Goal: Book appointment/travel/reservation

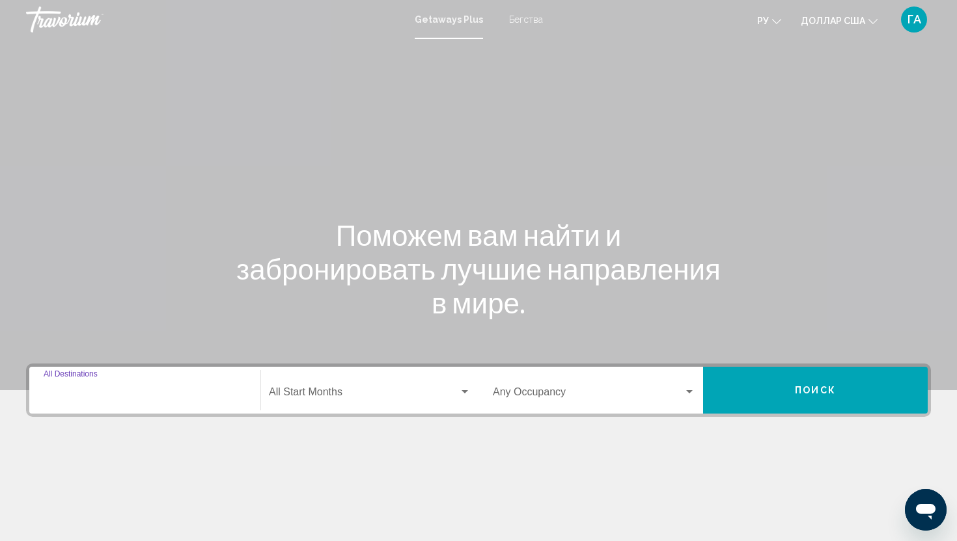
click at [128, 391] on input "Destination All Destinations" at bounding box center [145, 395] width 202 height 12
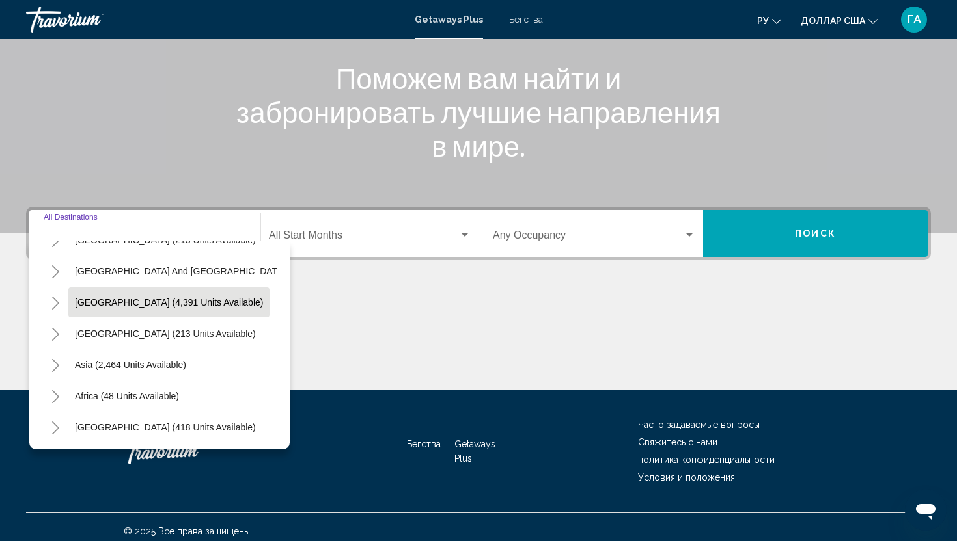
scroll to position [162, 0]
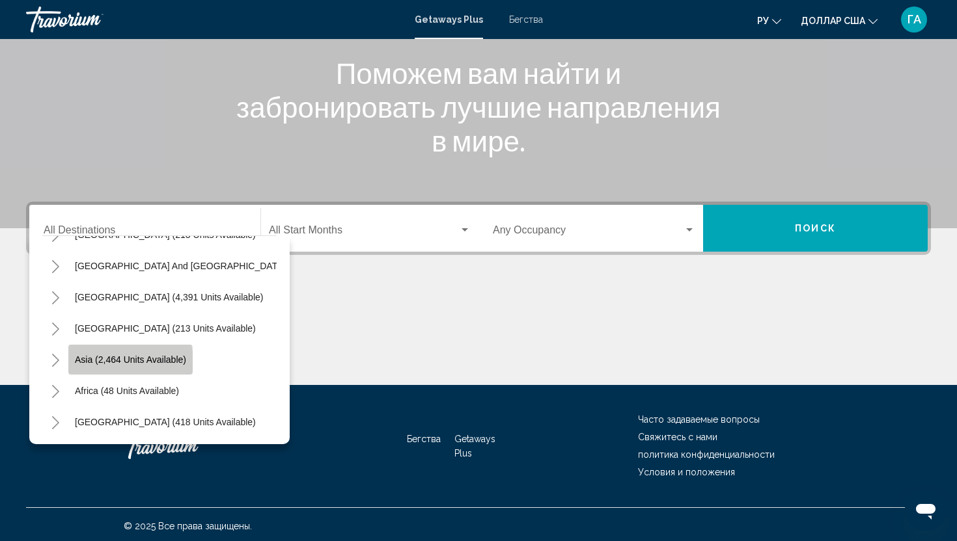
click at [119, 362] on span "Asia (2,464 units available)" at bounding box center [130, 360] width 111 height 10
type input "**********"
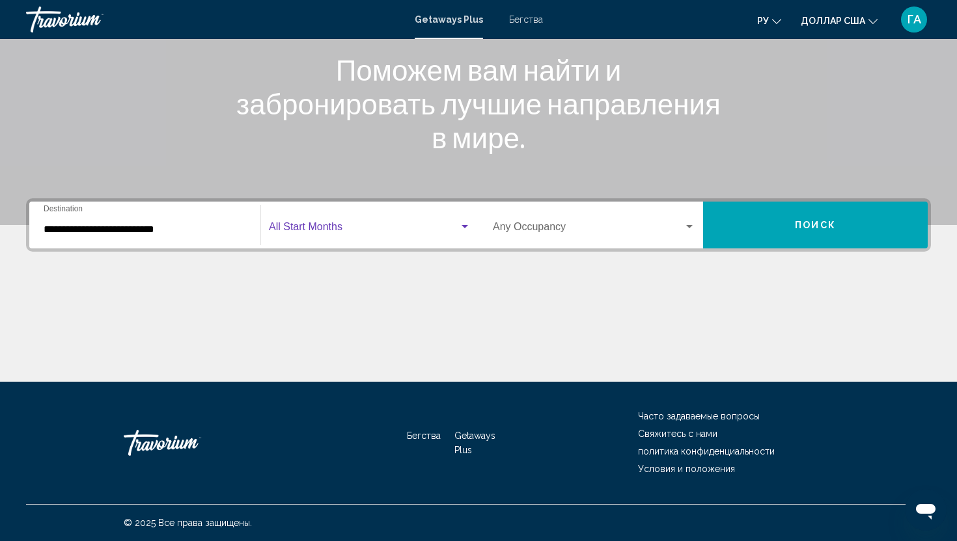
click at [463, 229] on div "Виджет поиска" at bounding box center [465, 227] width 12 height 10
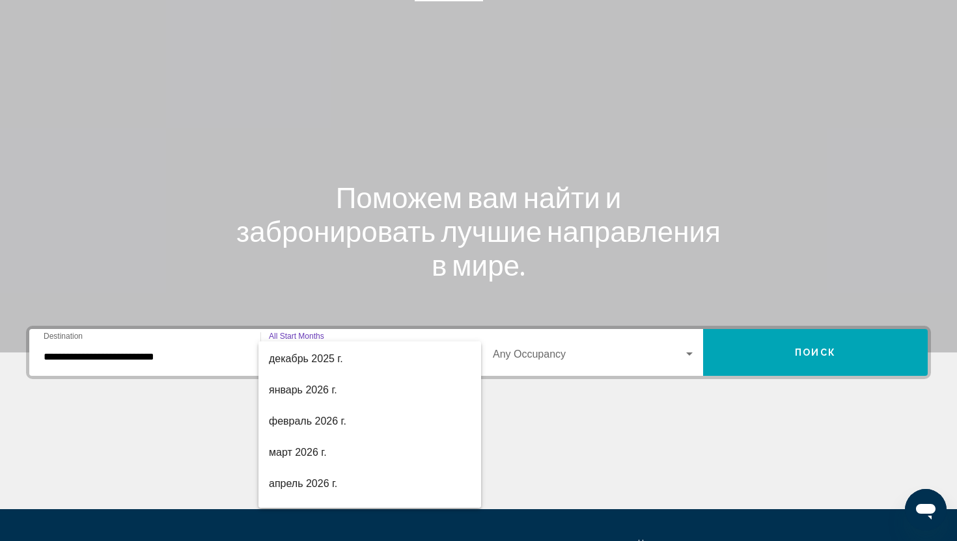
scroll to position [159, 0]
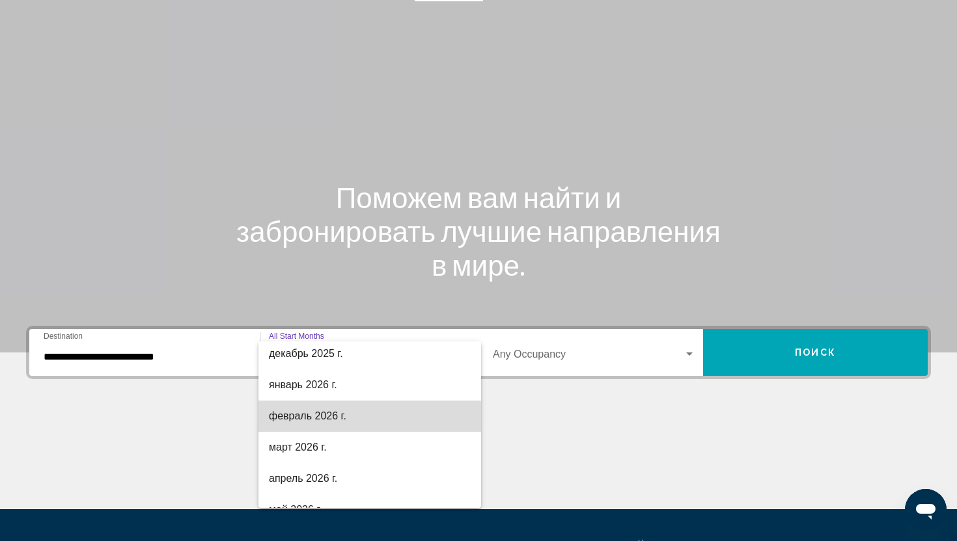
click at [327, 417] on font "февраль 2026 г." at bounding box center [307, 416] width 77 height 11
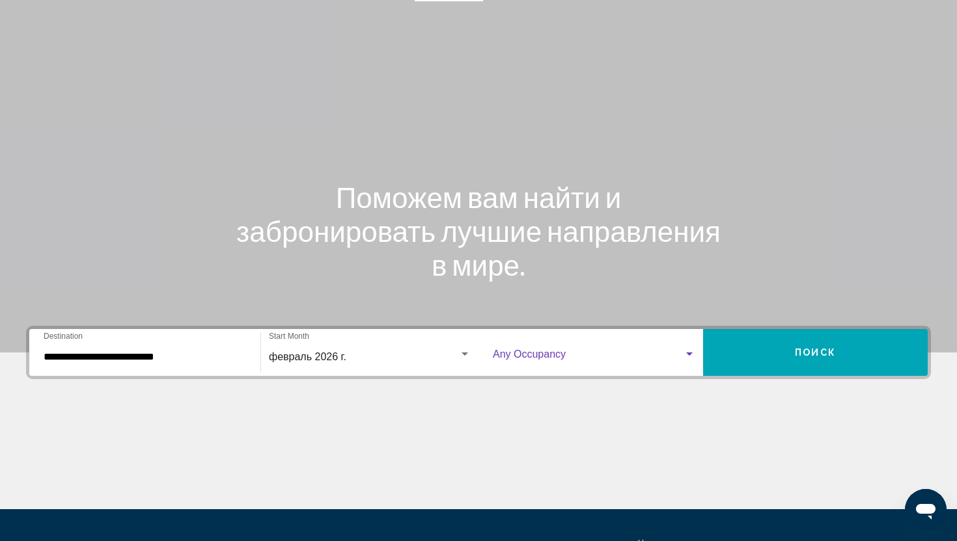
click at [687, 349] on div "Виджет поиска" at bounding box center [689, 354] width 12 height 10
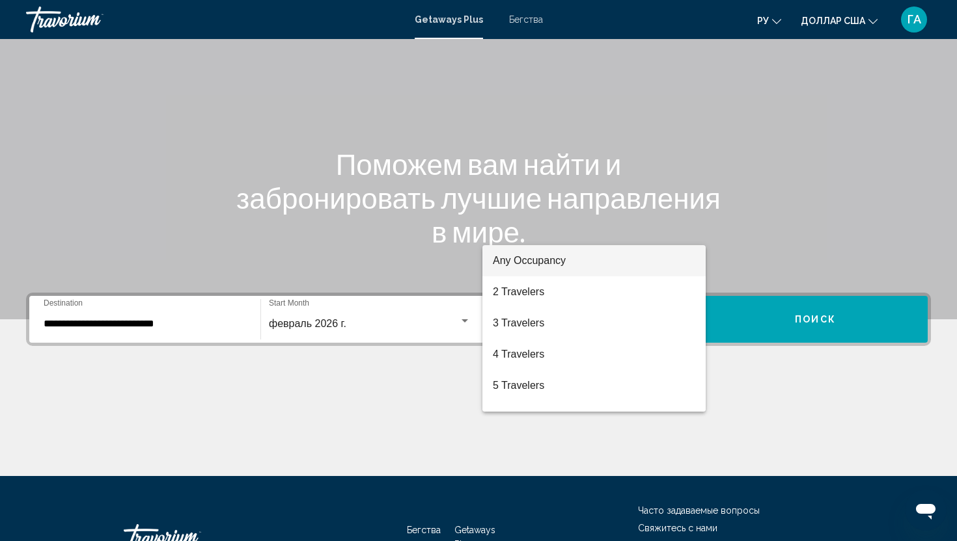
scroll to position [165, 0]
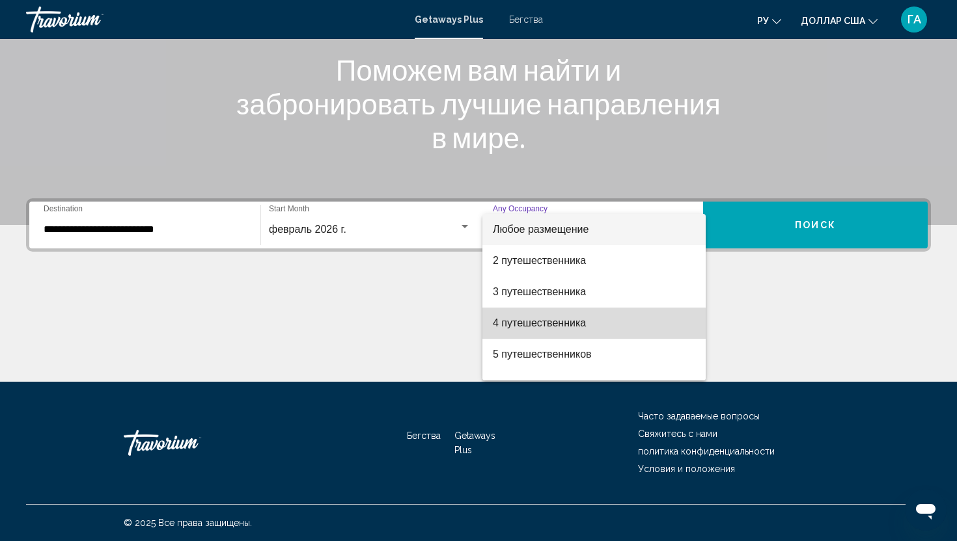
click at [527, 325] on font "4 путешественника" at bounding box center [539, 323] width 93 height 11
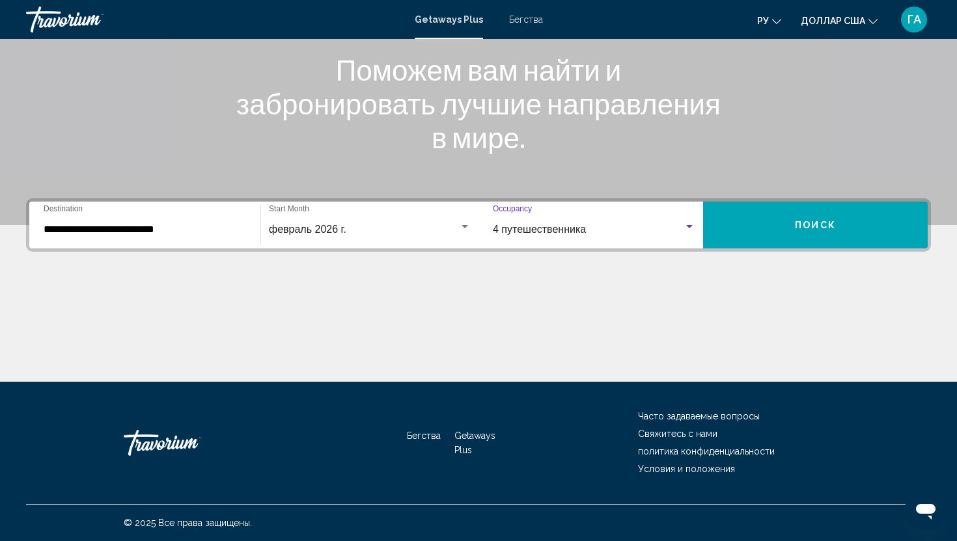
click at [810, 212] on button "Поиск" at bounding box center [815, 225] width 225 height 47
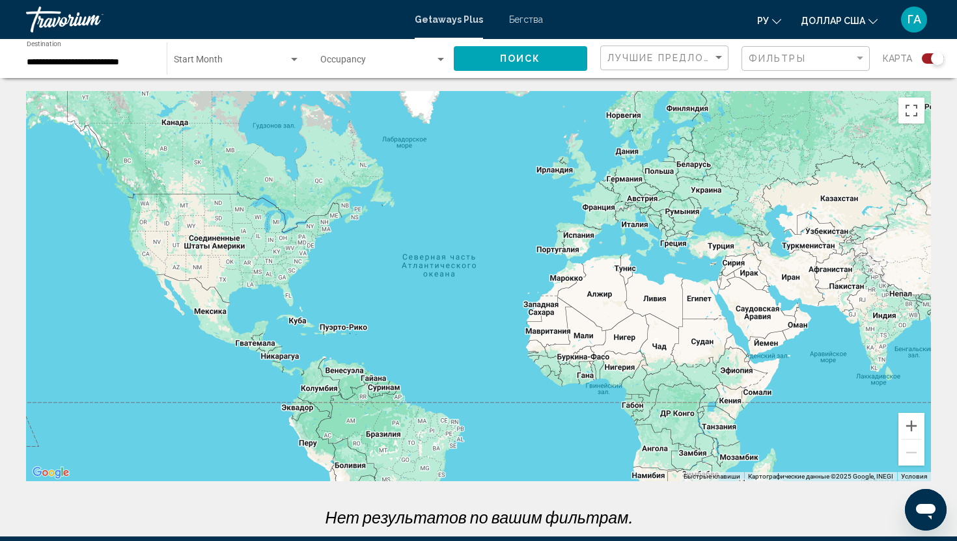
click at [217, 63] on span "Search widget" at bounding box center [231, 62] width 115 height 10
click at [359, 59] on div at bounding box center [478, 270] width 957 height 541
click at [440, 56] on div "Search widget" at bounding box center [441, 60] width 12 height 10
click at [539, 67] on div at bounding box center [478, 270] width 957 height 541
click at [620, 60] on span "Лучшие предложения" at bounding box center [675, 58] width 137 height 10
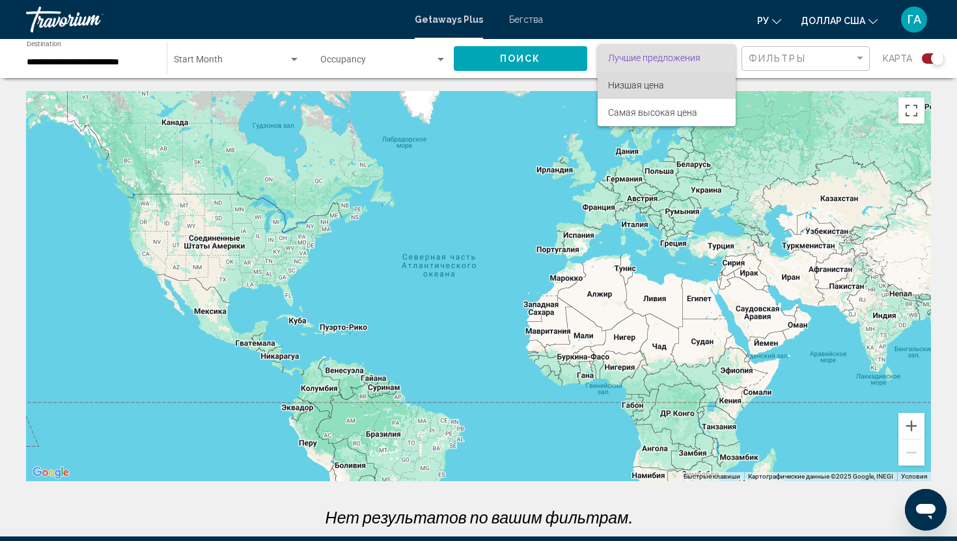
click at [664, 82] on span "Низшая цена" at bounding box center [666, 85] width 117 height 27
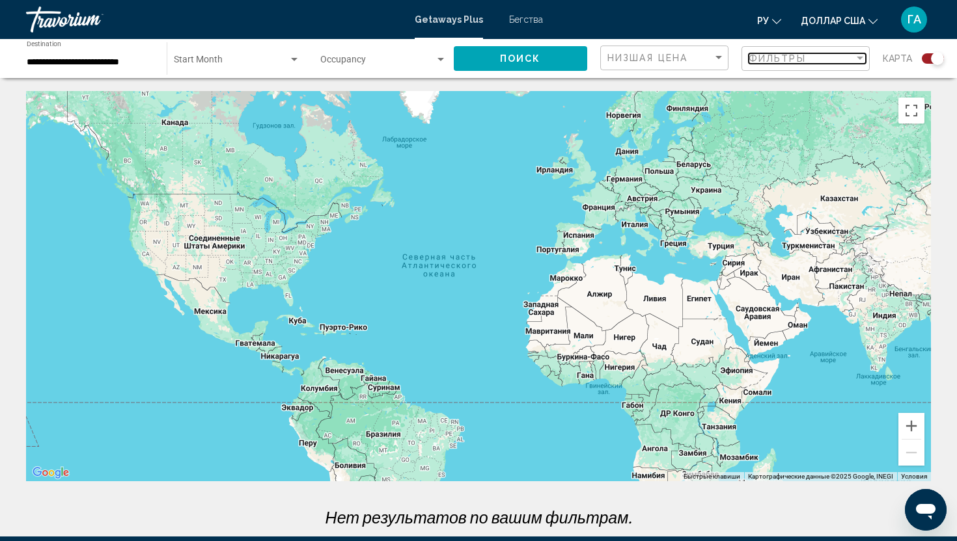
click at [819, 55] on div "Фильтры" at bounding box center [800, 58] width 105 height 10
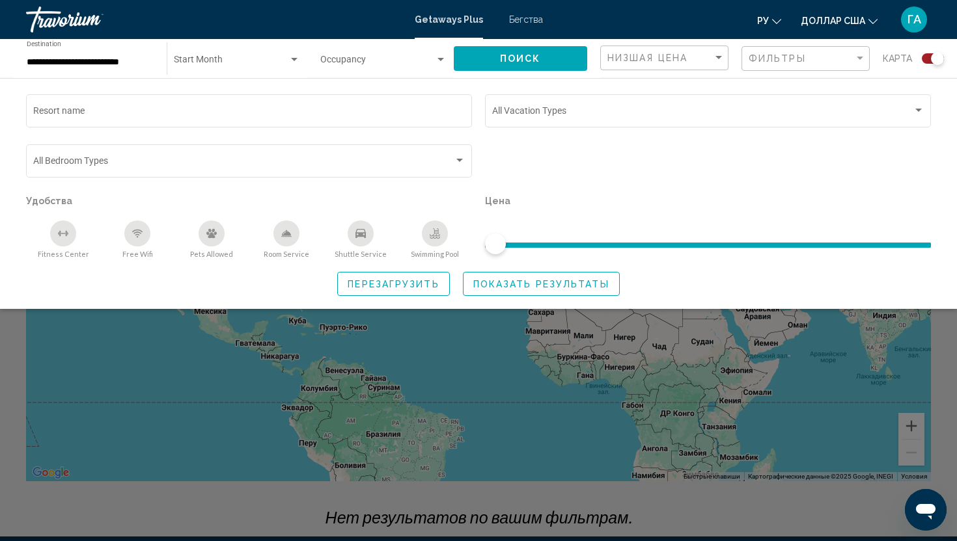
click at [113, 64] on input "**********" at bounding box center [90, 62] width 127 height 10
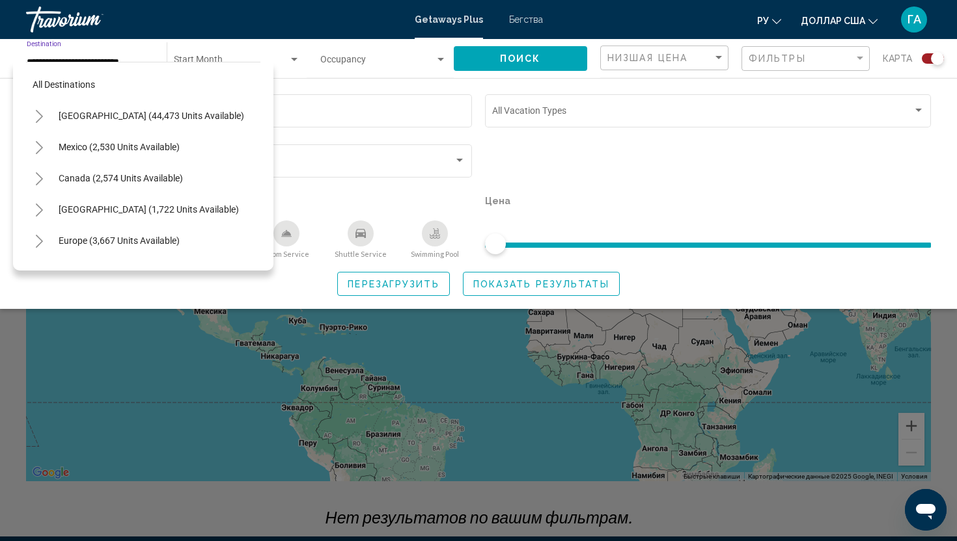
scroll to position [234, 0]
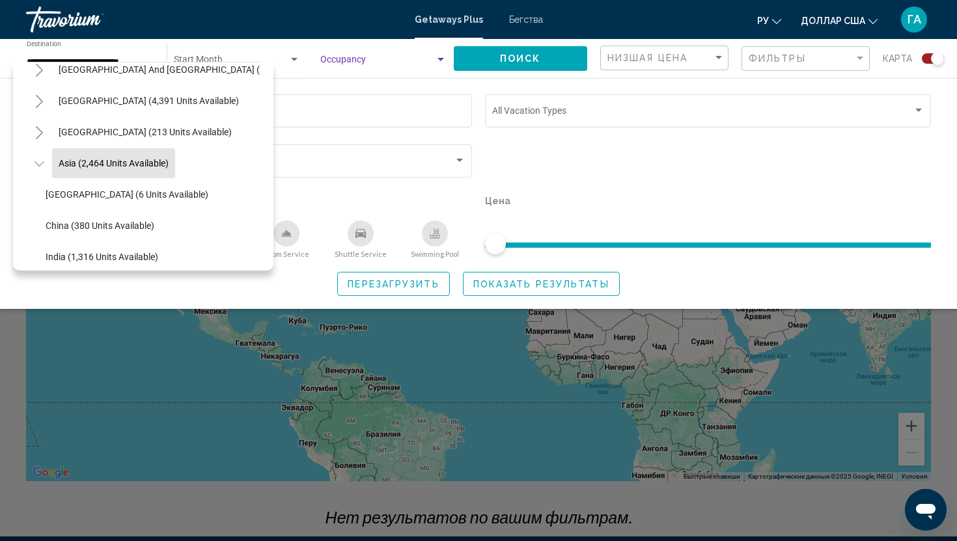
click at [441, 57] on div "Search widget" at bounding box center [441, 60] width 12 height 10
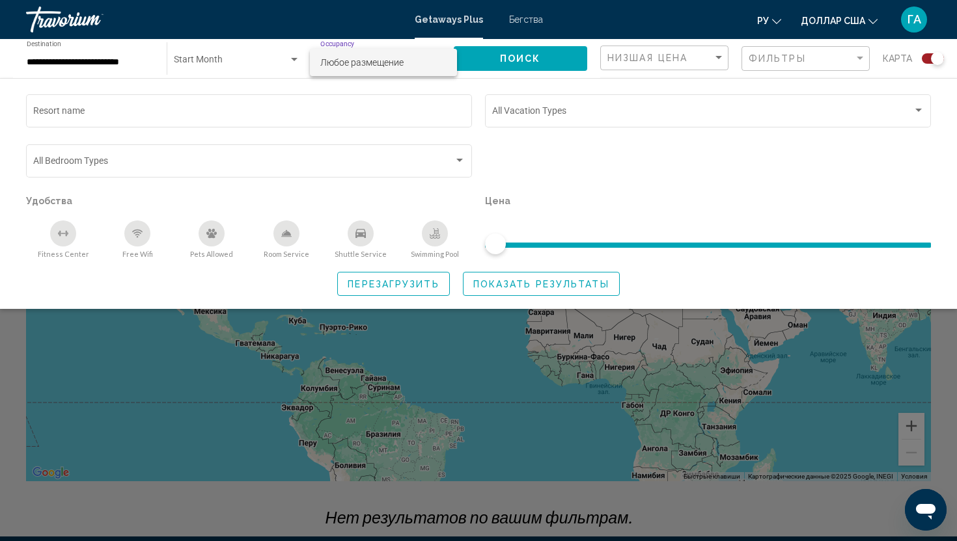
click at [292, 60] on div at bounding box center [478, 270] width 957 height 541
click at [292, 60] on div "Search widget" at bounding box center [294, 59] width 7 height 3
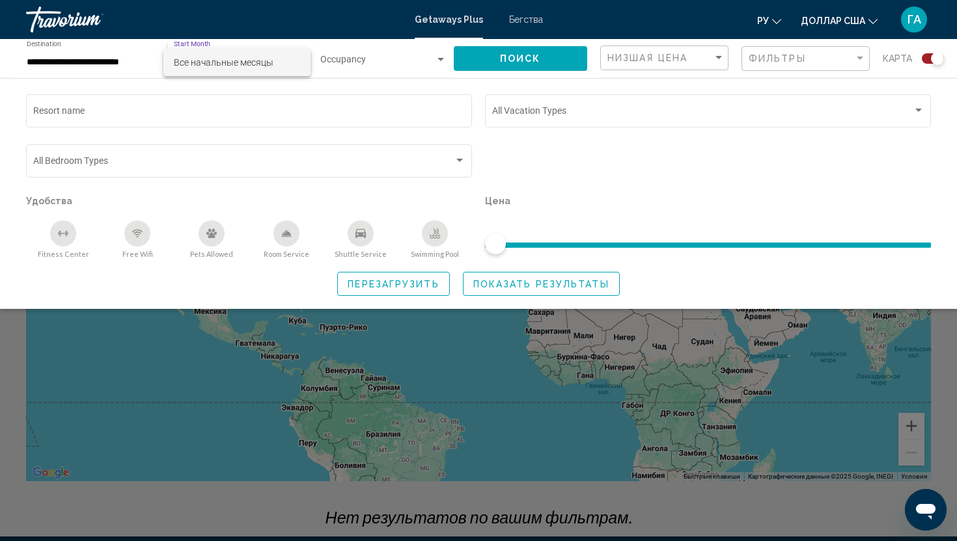
click at [103, 64] on div at bounding box center [478, 270] width 957 height 541
click at [35, 66] on input "**********" at bounding box center [90, 62] width 127 height 10
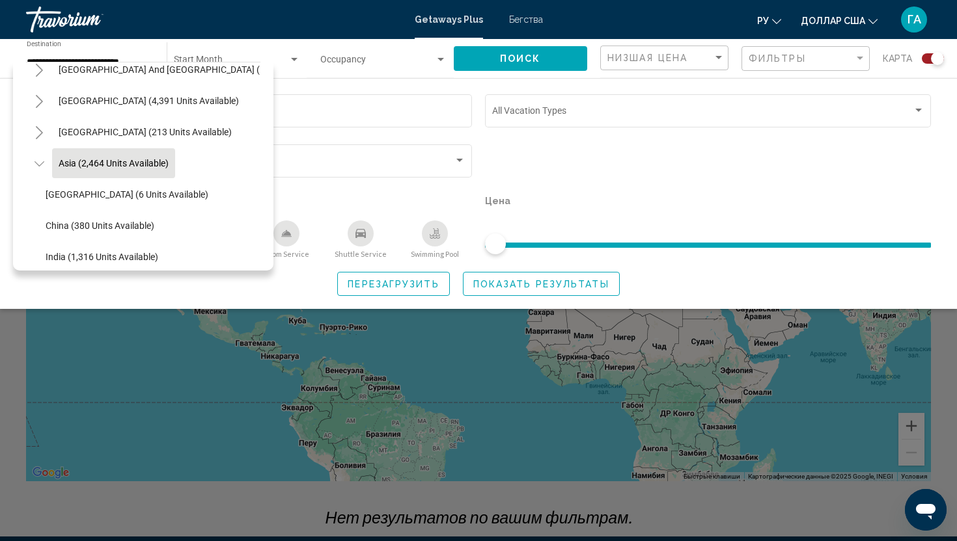
click at [239, 53] on div "Start Month All Start Months" at bounding box center [237, 59] width 126 height 36
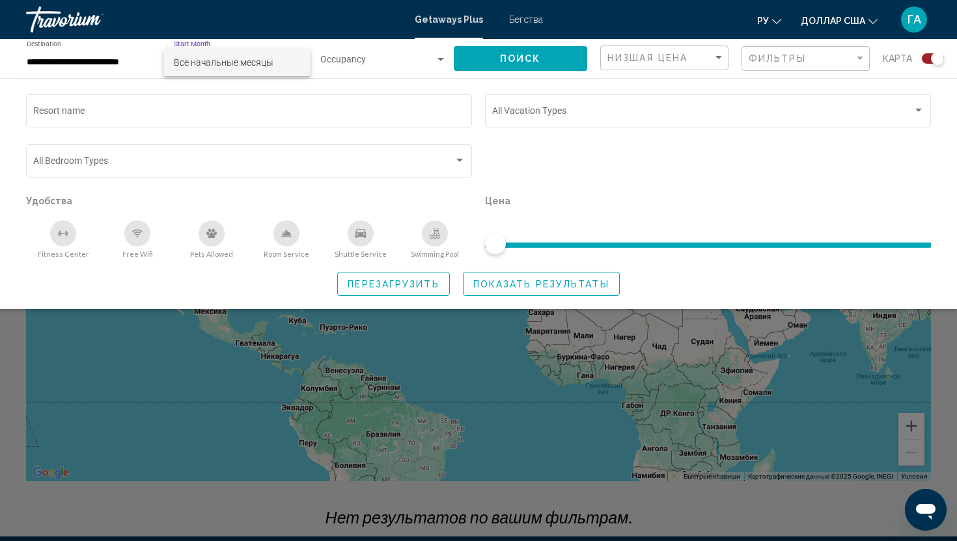
click at [280, 64] on span "Все начальные месяцы" at bounding box center [237, 62] width 126 height 27
click at [297, 61] on div "Search widget" at bounding box center [294, 60] width 12 height 10
click at [294, 62] on span "Все начальные месяцы" at bounding box center [237, 62] width 126 height 27
click at [441, 59] on div "Search widget" at bounding box center [440, 59] width 7 height 3
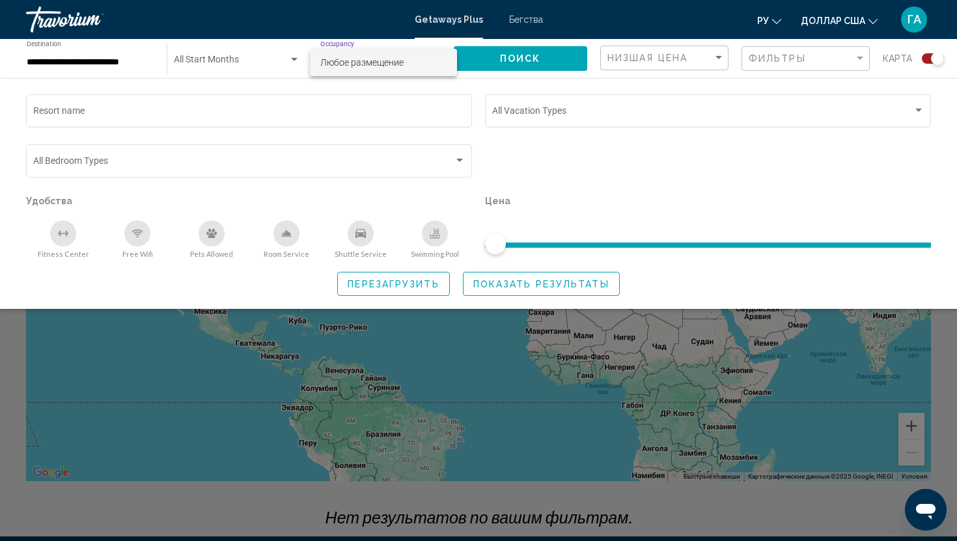
click at [440, 60] on span "Любое размещение" at bounding box center [383, 62] width 127 height 27
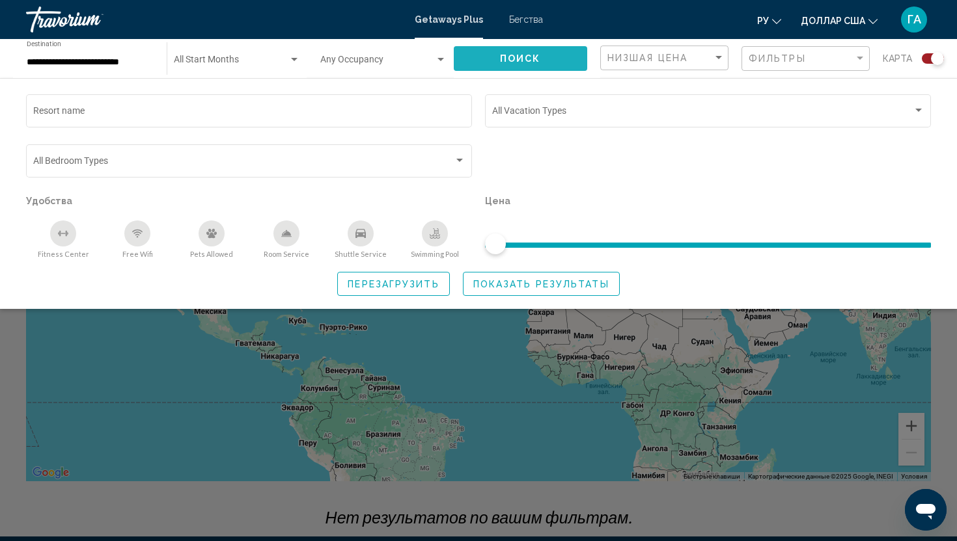
click at [539, 60] on span "Поиск" at bounding box center [520, 59] width 41 height 10
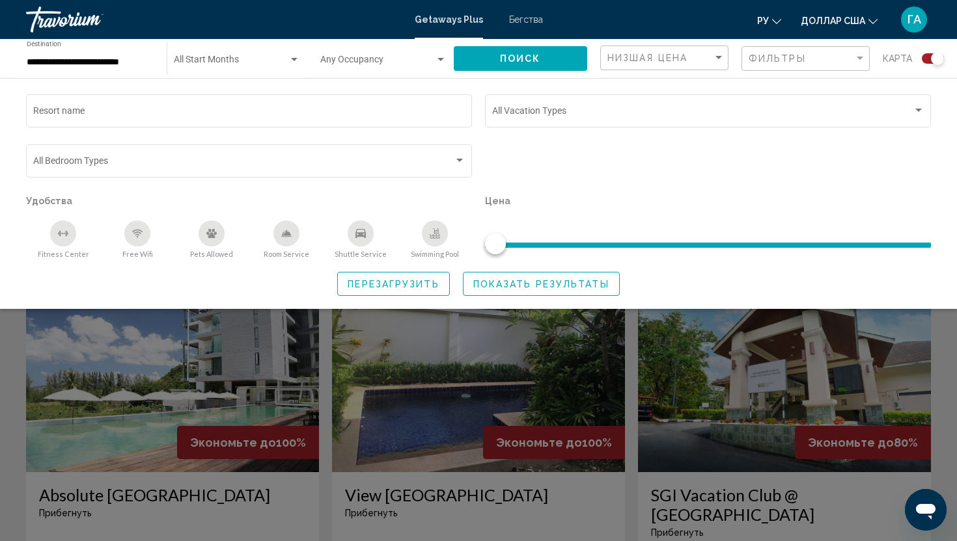
scroll to position [267, 0]
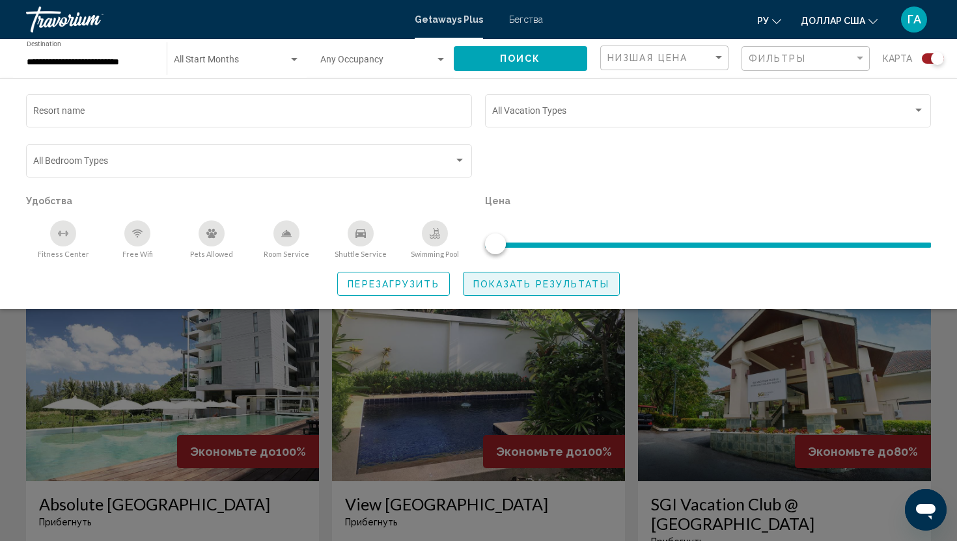
click at [523, 284] on span "Показать результаты" at bounding box center [541, 284] width 136 height 10
click at [426, 343] on div "Search widget" at bounding box center [478, 368] width 957 height 346
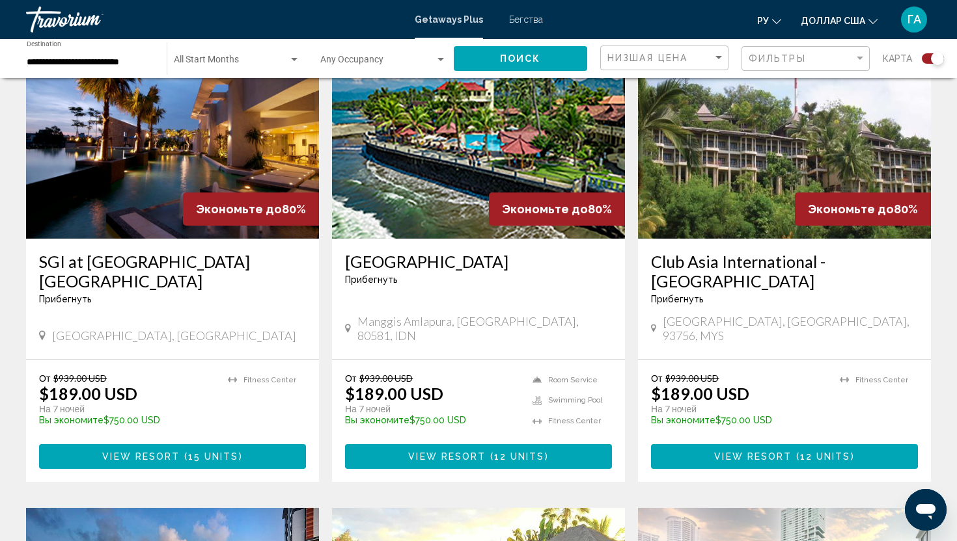
scroll to position [992, 0]
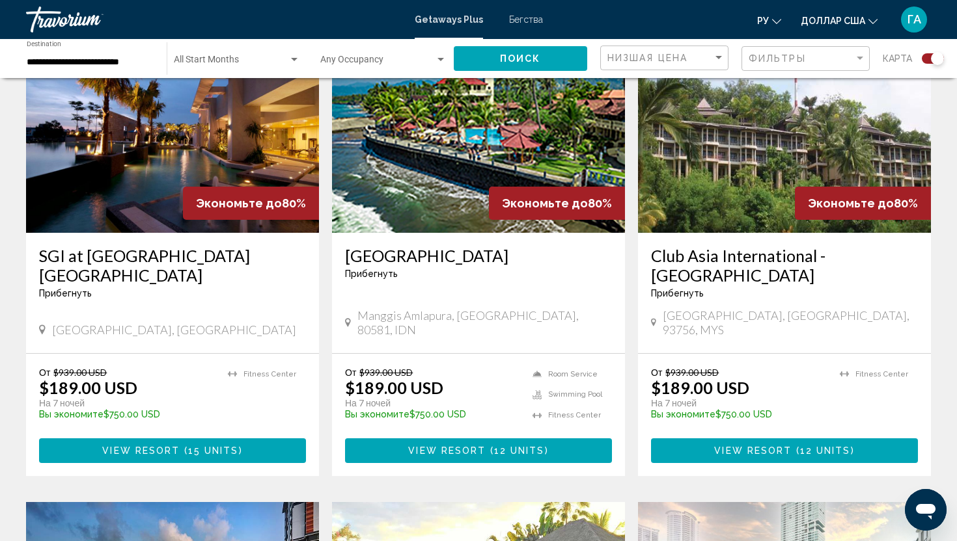
click at [124, 446] on span "View Resort" at bounding box center [140, 451] width 77 height 10
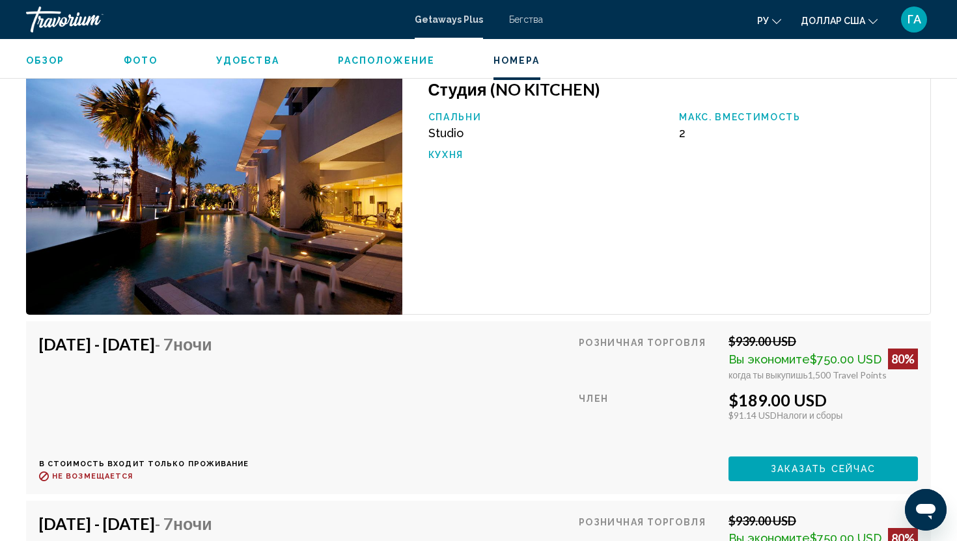
scroll to position [1997, 0]
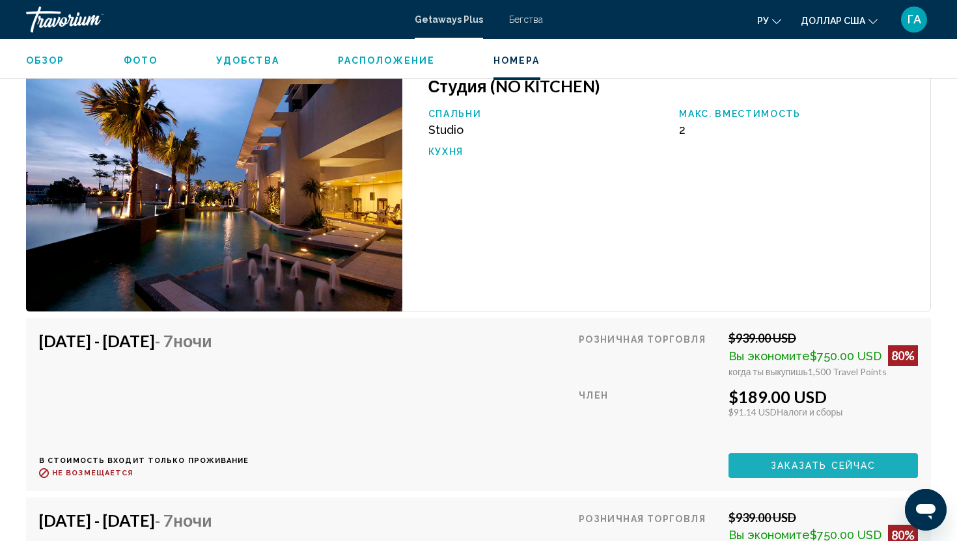
click at [773, 469] on span "Заказать сейчас" at bounding box center [823, 466] width 105 height 10
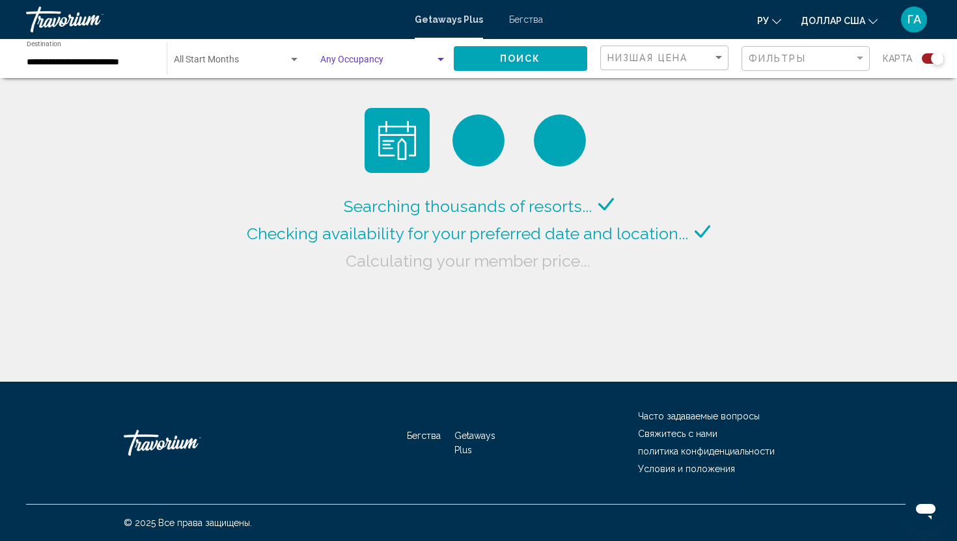
click at [445, 56] on div "Search widget" at bounding box center [441, 60] width 12 height 10
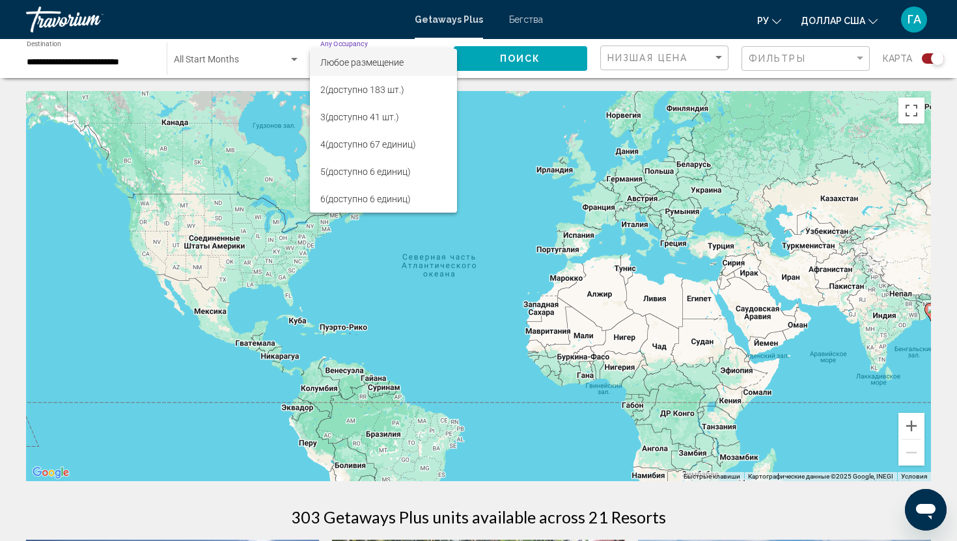
click at [87, 55] on div at bounding box center [478, 270] width 957 height 541
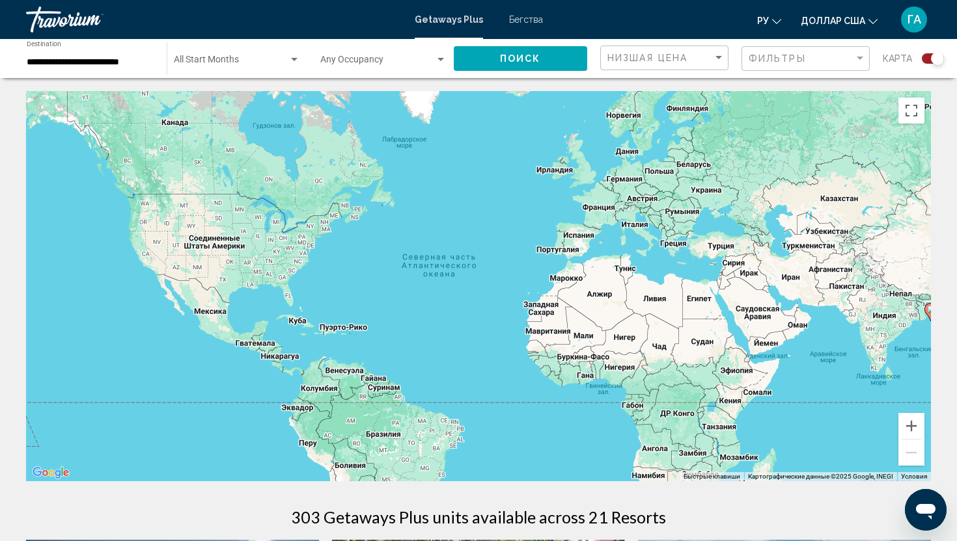
click at [84, 63] on input "**********" at bounding box center [90, 62] width 127 height 10
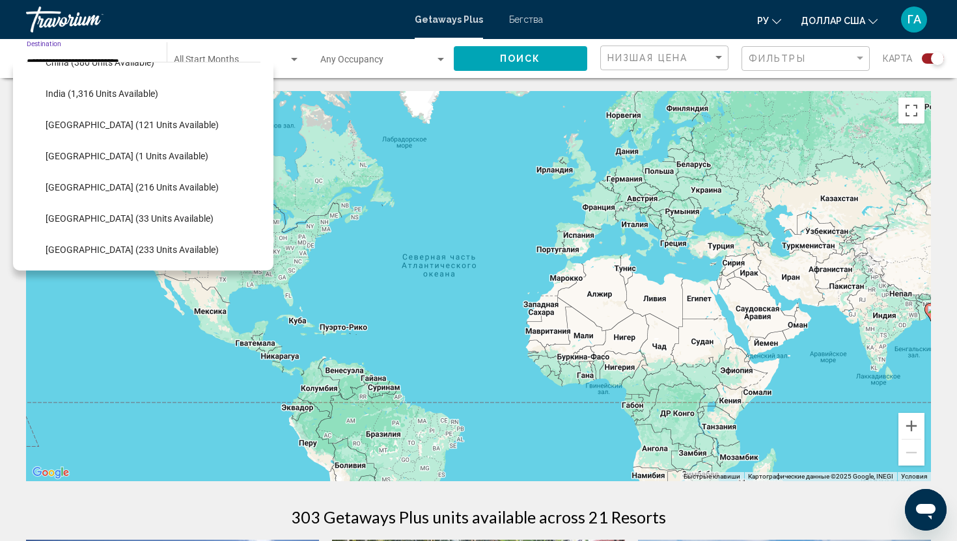
scroll to position [400, 0]
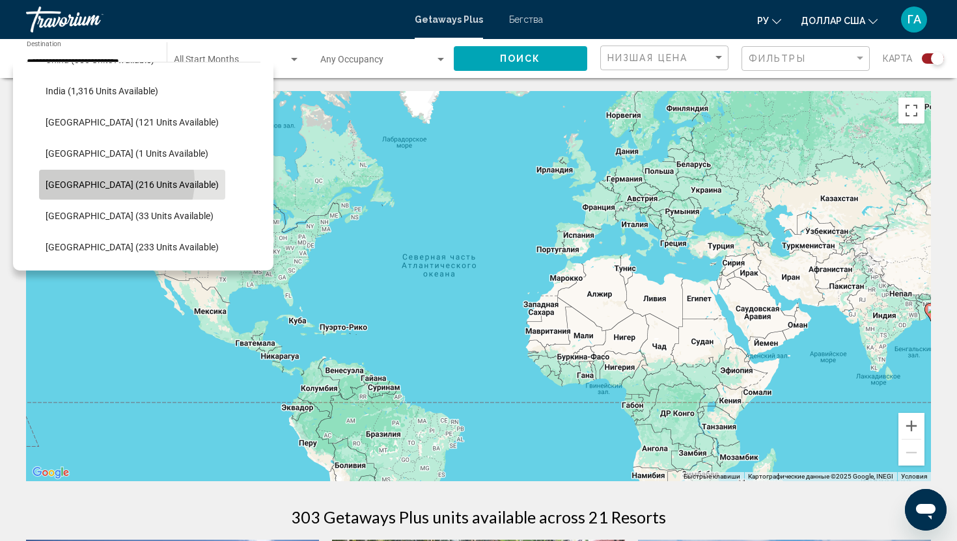
click at [116, 182] on span "[GEOGRAPHIC_DATA] (216 units available)" at bounding box center [132, 185] width 173 height 10
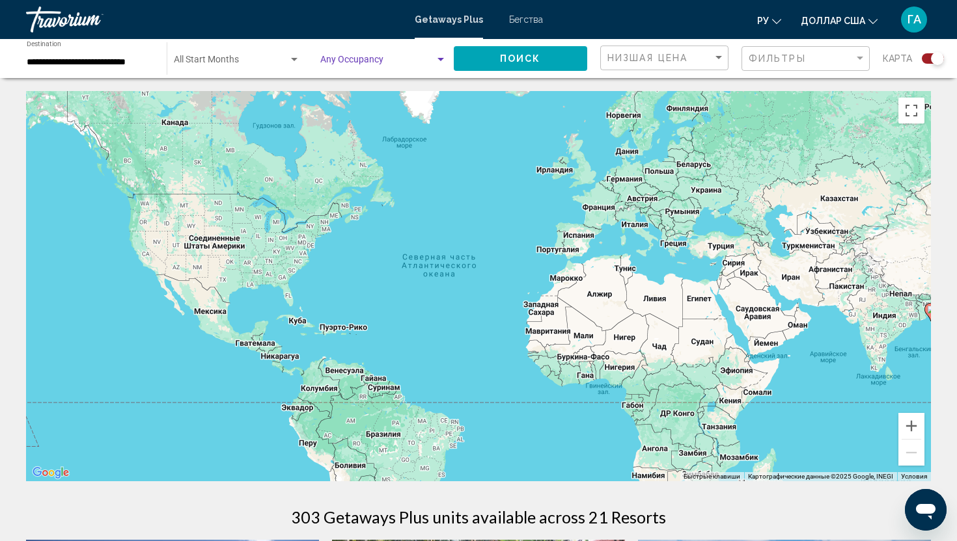
click at [439, 61] on div "Search widget" at bounding box center [441, 60] width 12 height 10
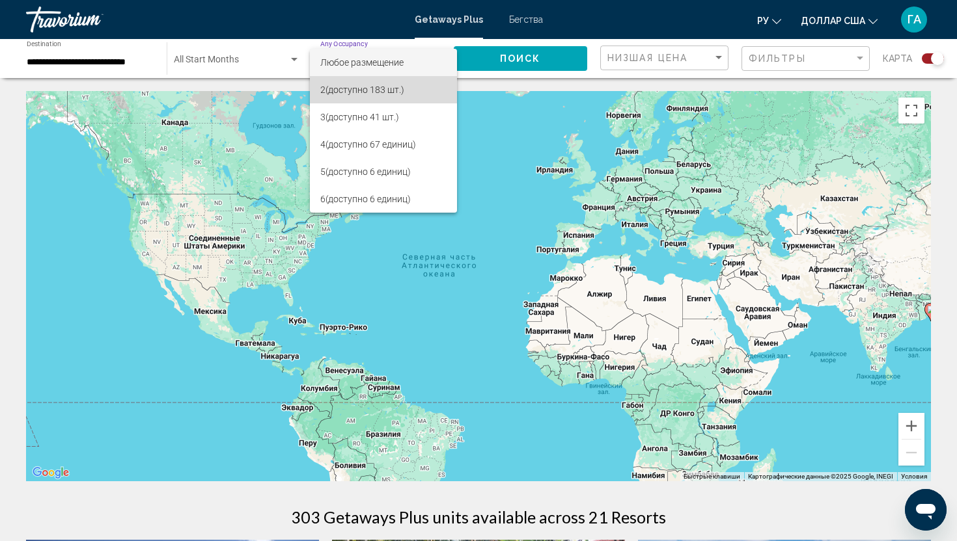
click at [374, 89] on font "(доступно 183 шт.)" at bounding box center [364, 90] width 79 height 10
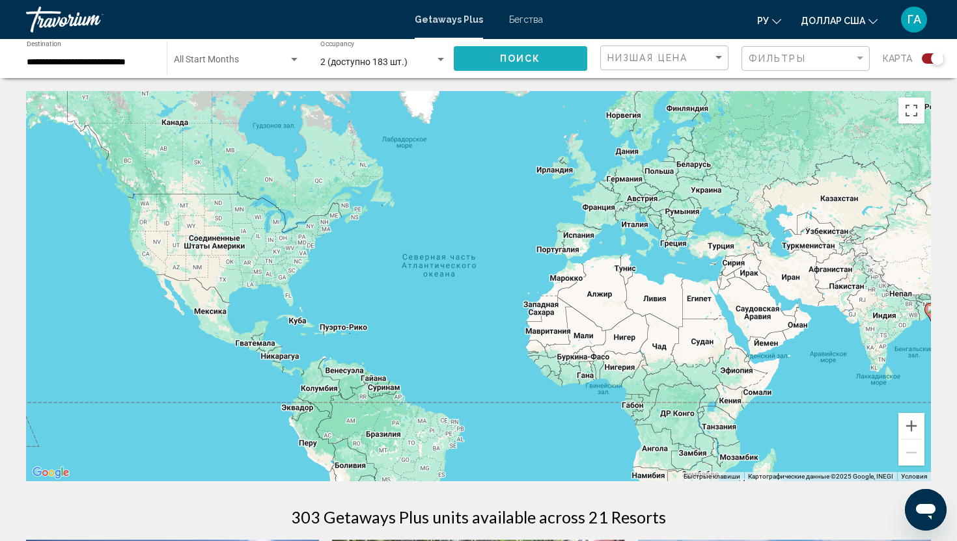
click at [528, 52] on button "Поиск" at bounding box center [521, 58] width 134 height 24
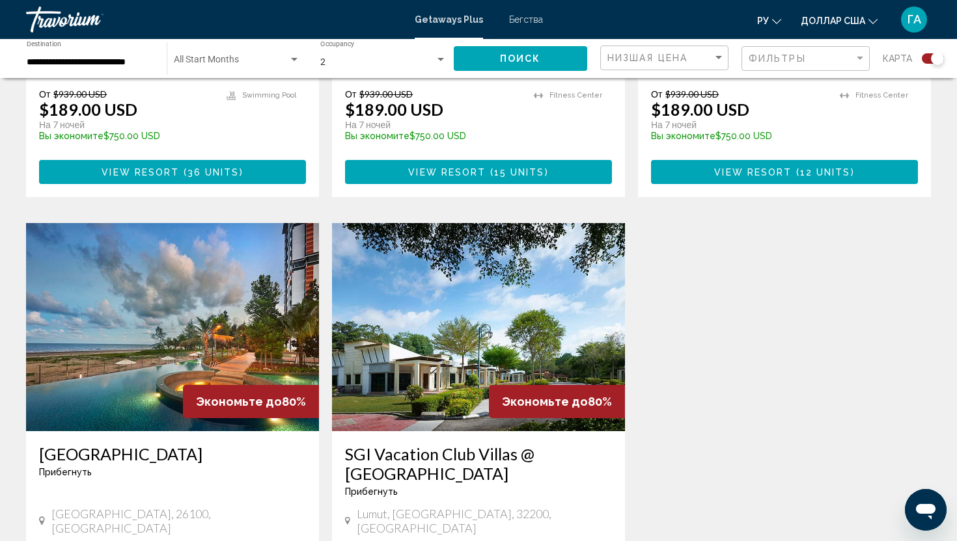
scroll to position [793, 0]
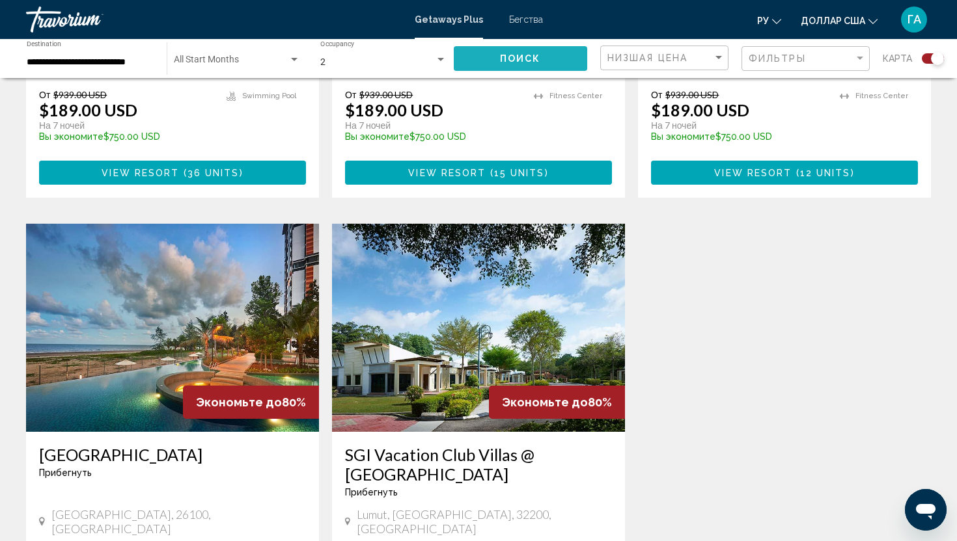
click at [531, 57] on span "Поиск" at bounding box center [520, 59] width 41 height 10
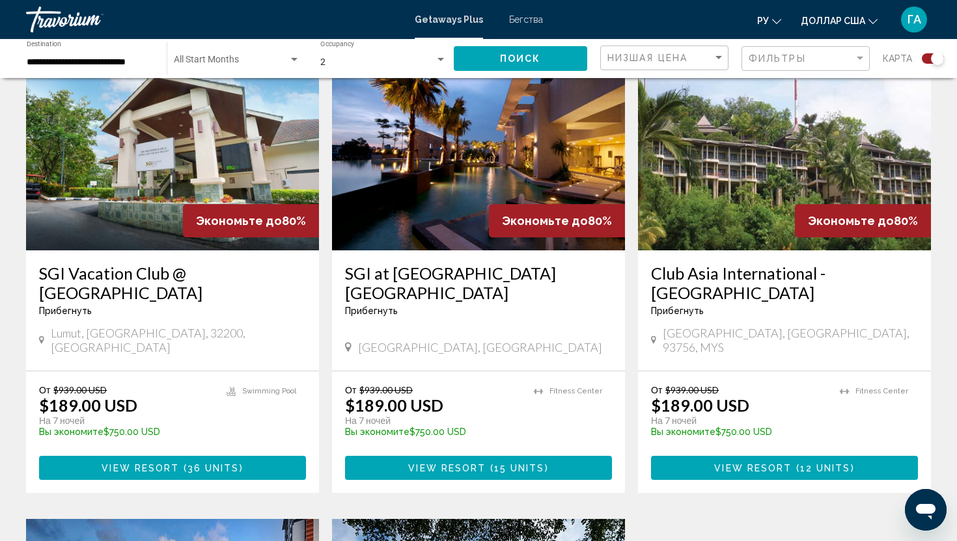
scroll to position [500, 0]
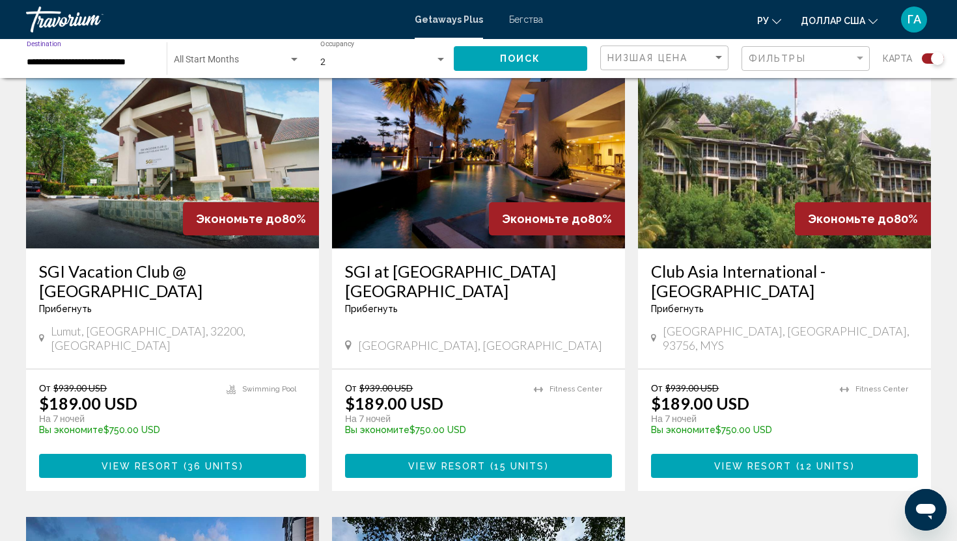
click at [98, 67] on div "**********" at bounding box center [90, 59] width 127 height 36
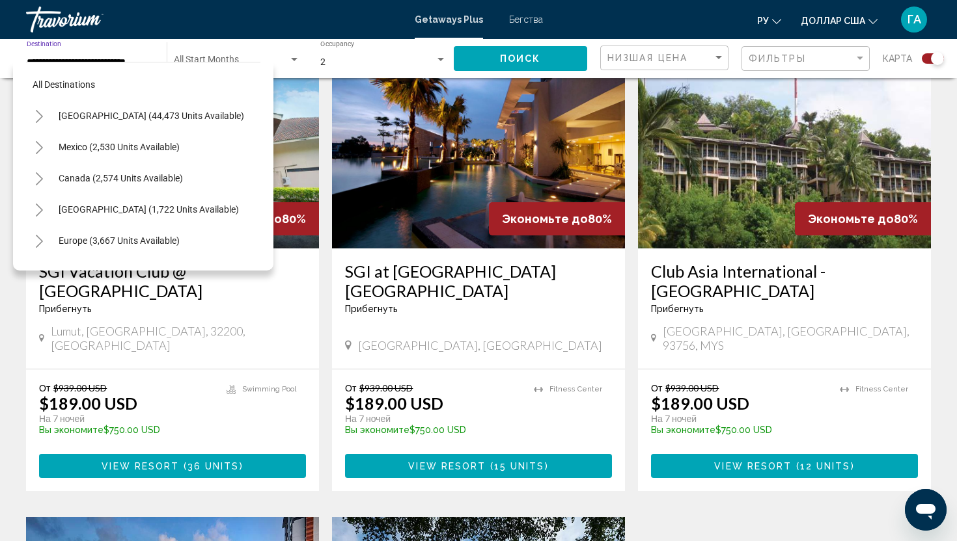
scroll to position [421, 0]
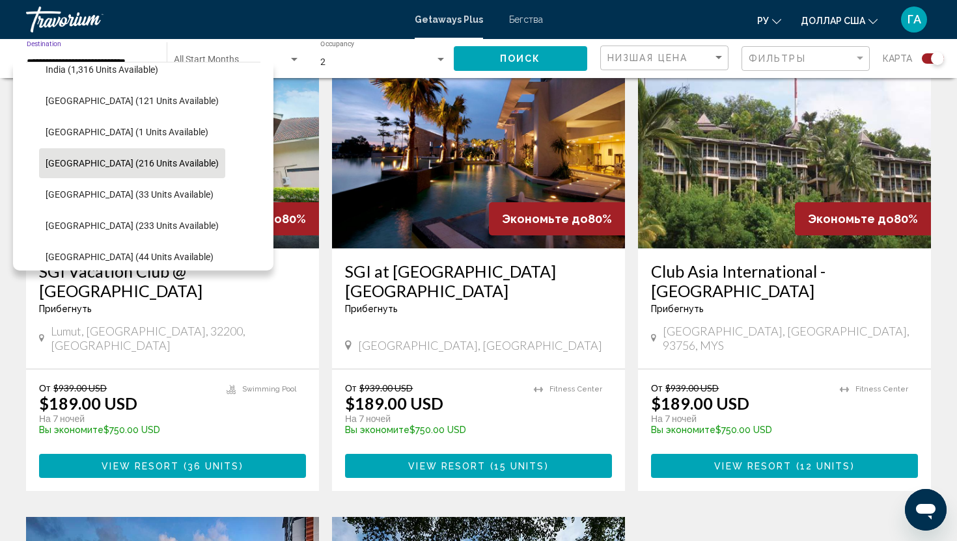
click at [291, 55] on div "Search widget" at bounding box center [294, 60] width 12 height 10
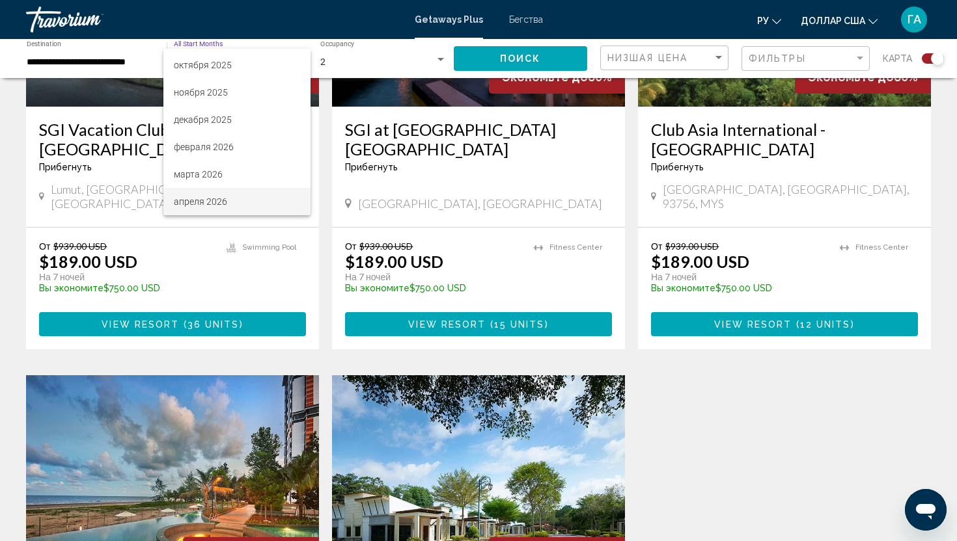
scroll to position [646, 0]
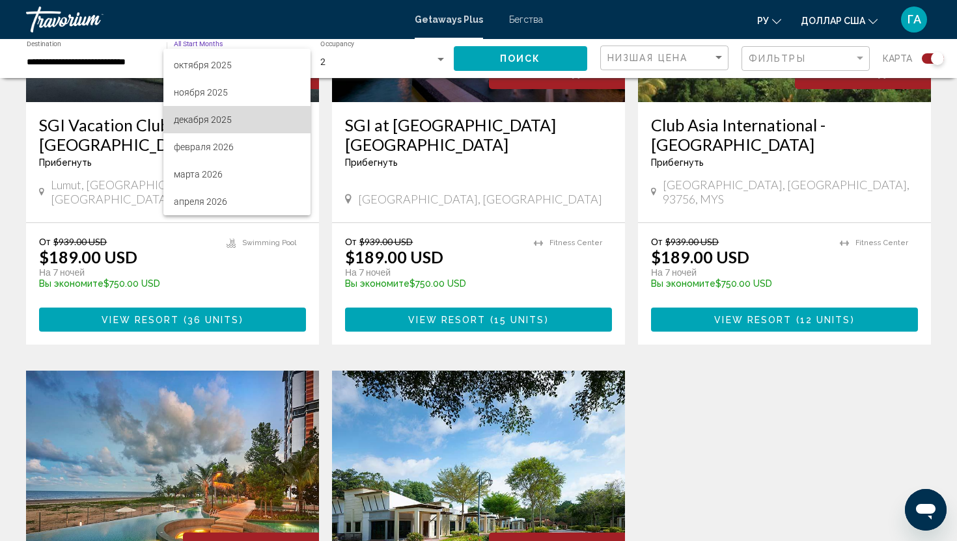
click at [221, 122] on font "декабря 2025" at bounding box center [203, 120] width 58 height 10
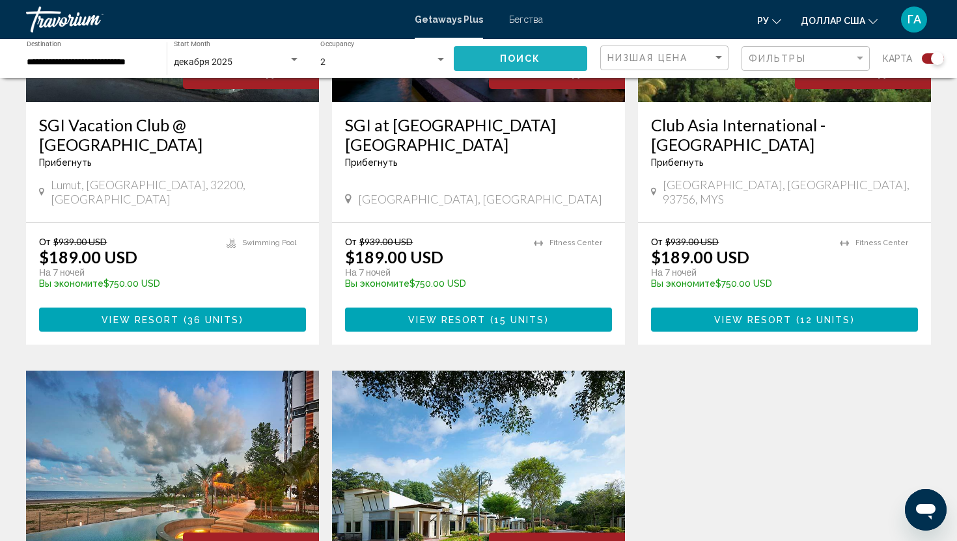
click at [555, 59] on button "Поиск" at bounding box center [521, 58] width 134 height 24
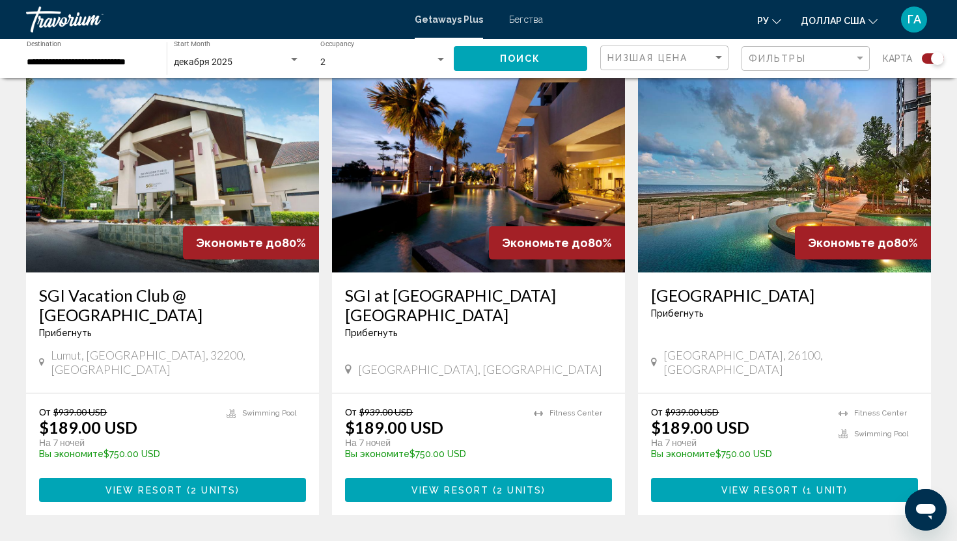
scroll to position [478, 0]
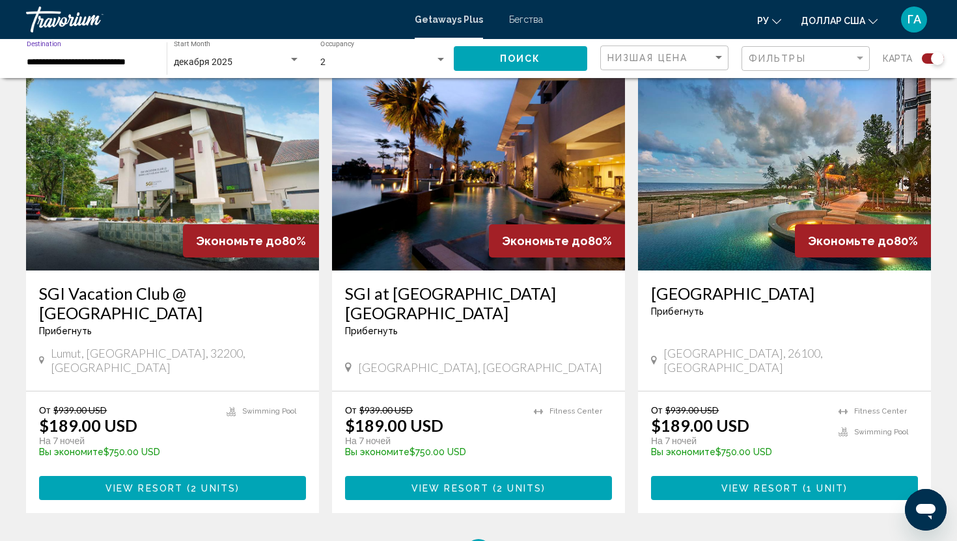
click at [132, 64] on input "**********" at bounding box center [90, 62] width 127 height 10
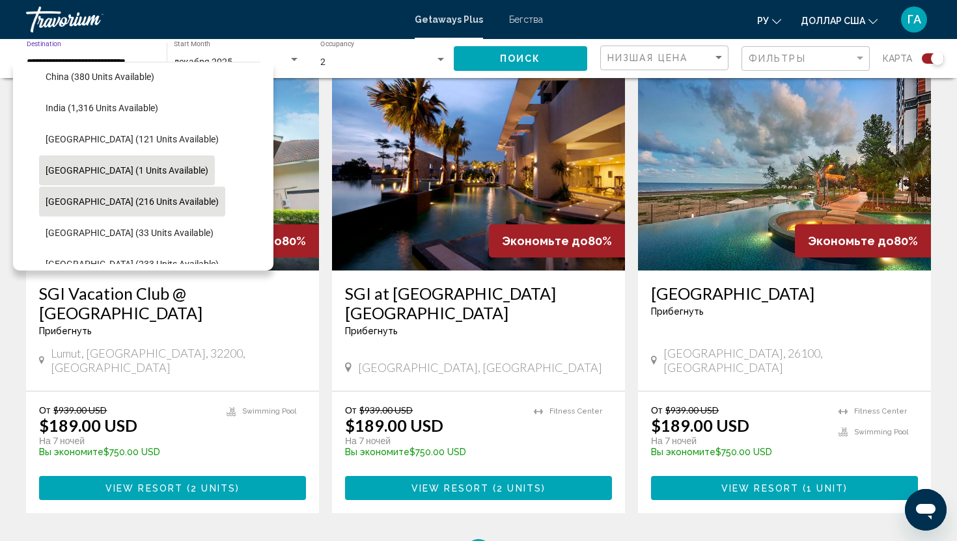
scroll to position [384, 0]
click at [115, 171] on span "[GEOGRAPHIC_DATA] (1 units available)" at bounding box center [127, 169] width 163 height 10
type input "**********"
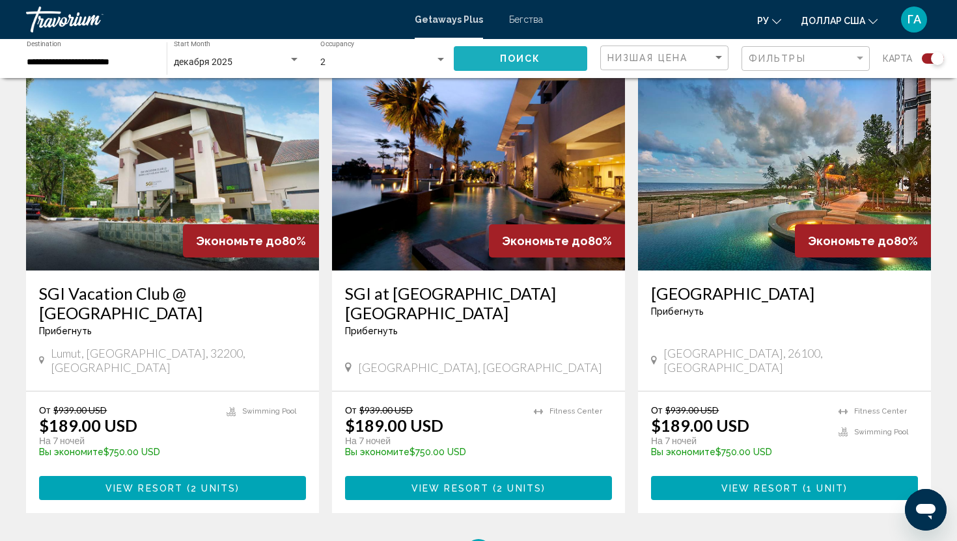
click at [491, 57] on button "Поиск" at bounding box center [521, 58] width 134 height 24
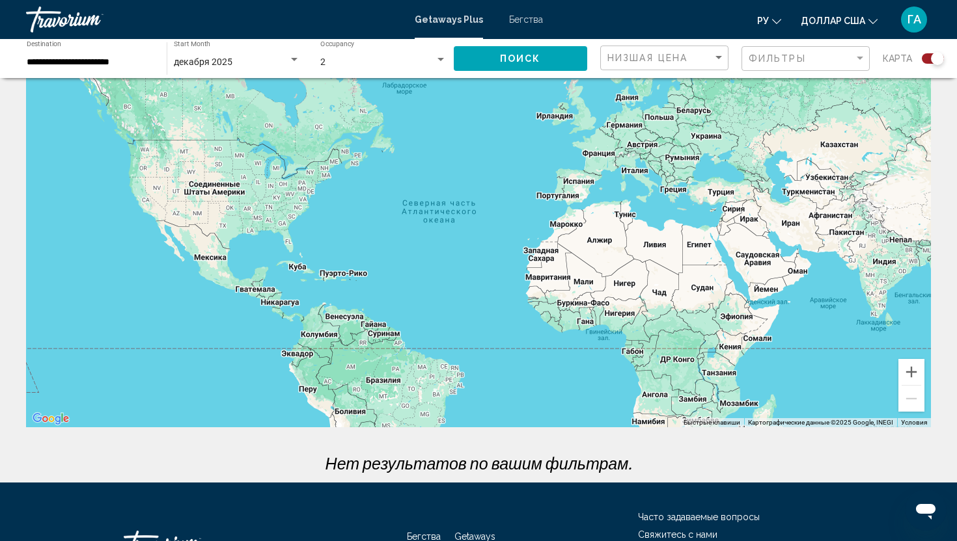
scroll to position [48, 0]
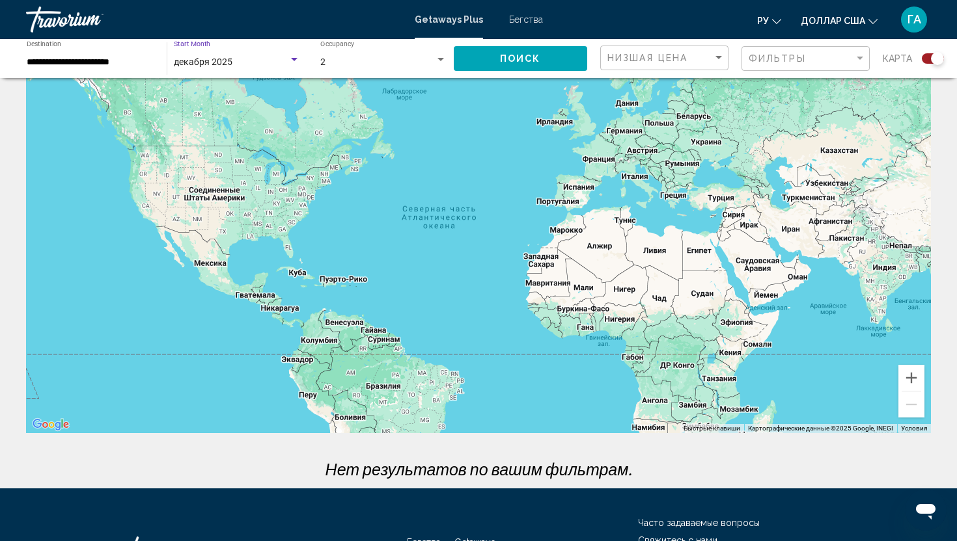
click at [294, 58] on div "Search widget" at bounding box center [294, 59] width 7 height 3
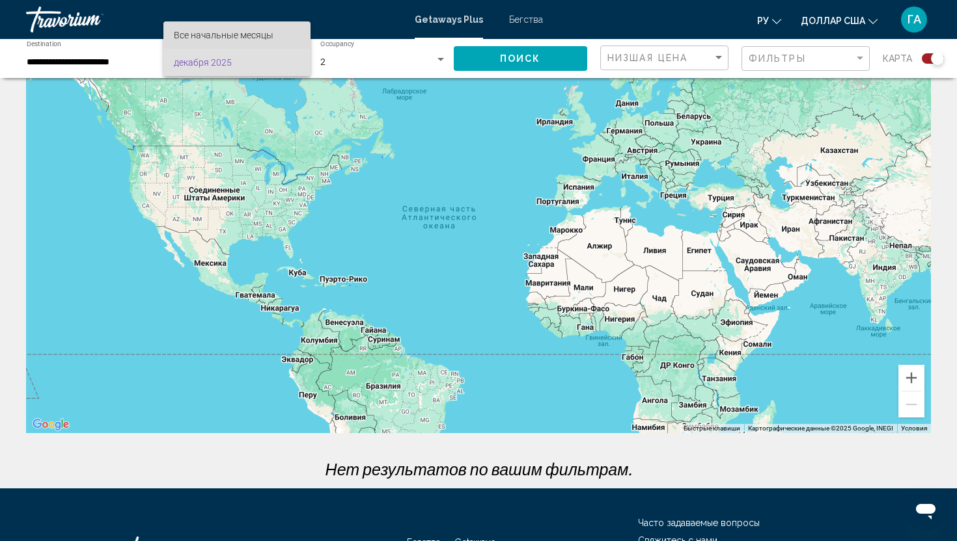
click at [289, 38] on span "Все начальные месяцы" at bounding box center [237, 34] width 126 height 27
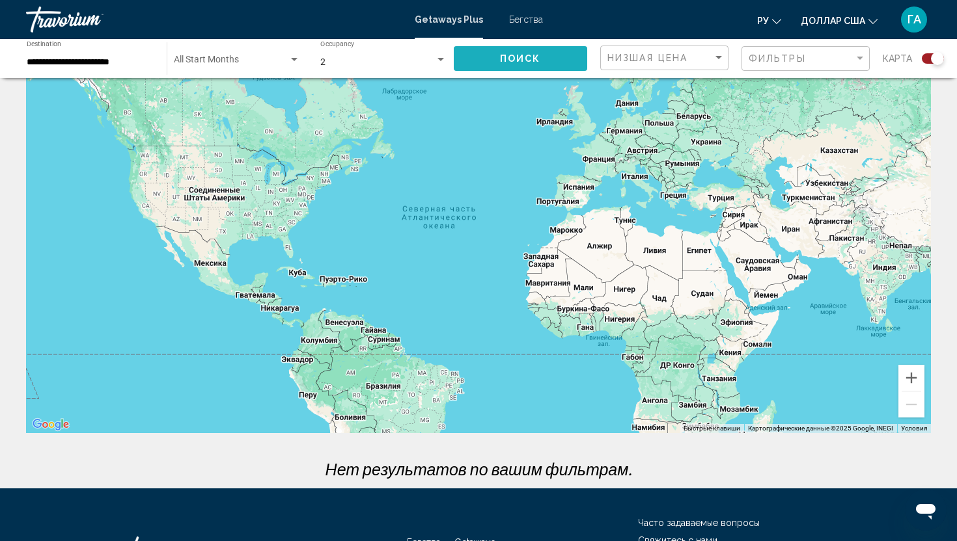
click at [541, 59] on button "Поиск" at bounding box center [521, 58] width 134 height 24
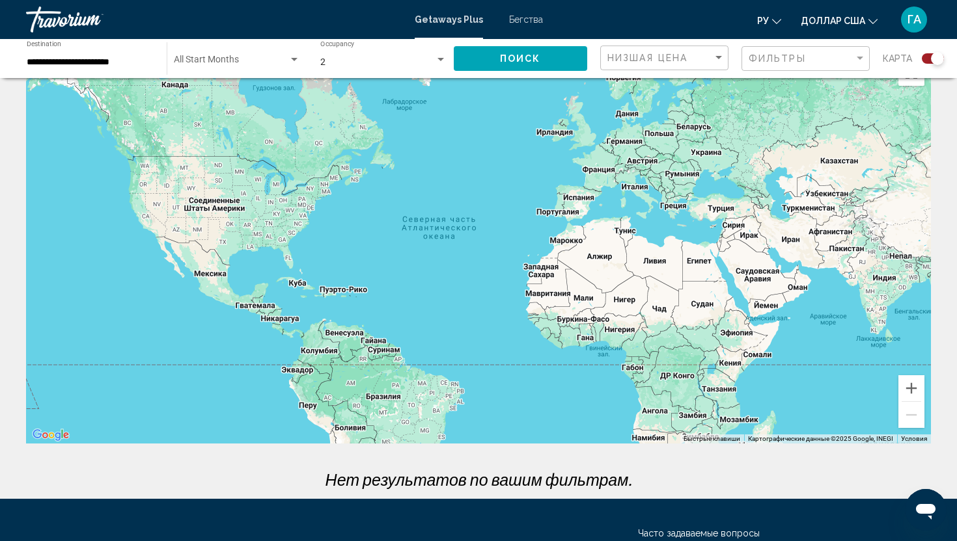
scroll to position [35, 0]
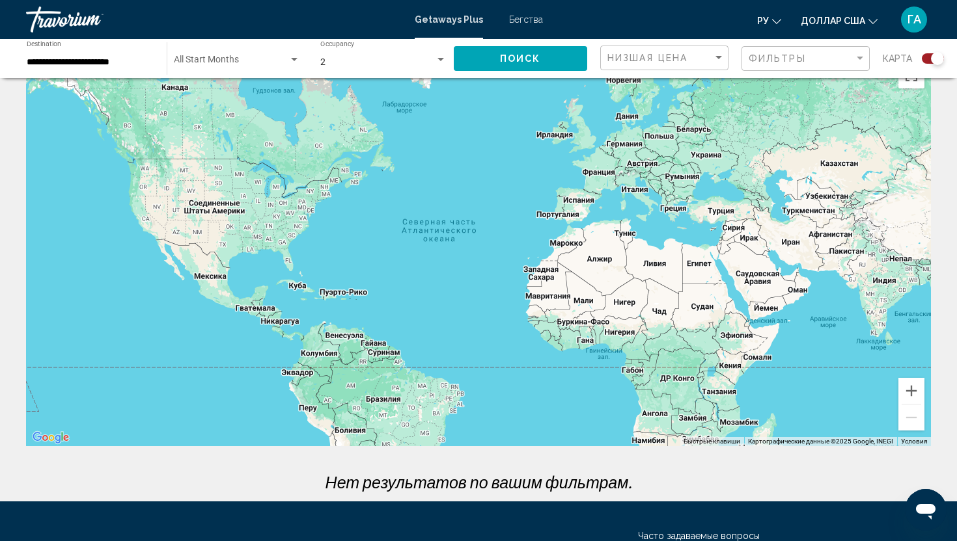
click at [293, 61] on div "Search widget" at bounding box center [294, 60] width 12 height 10
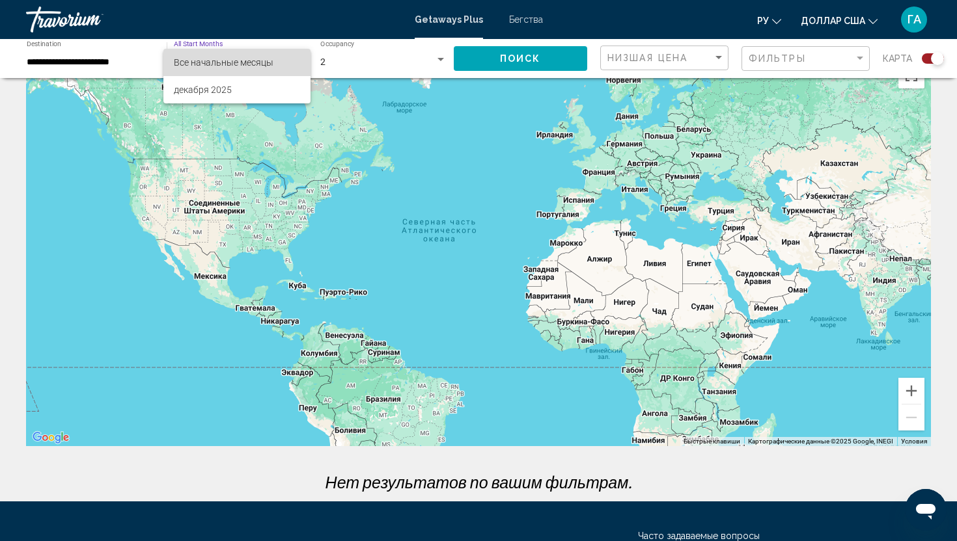
click at [264, 65] on font "Все начальные месяцы" at bounding box center [224, 62] width 100 height 10
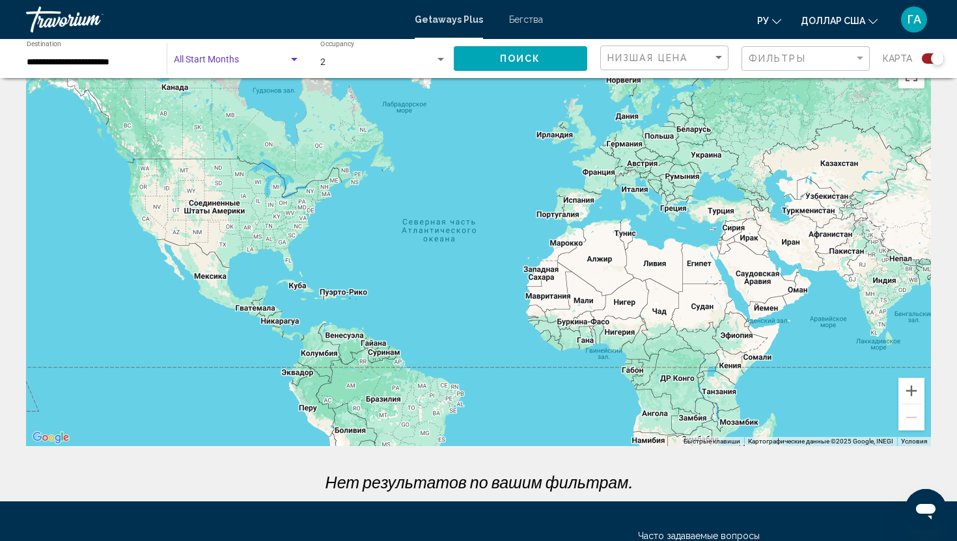
scroll to position [0, 0]
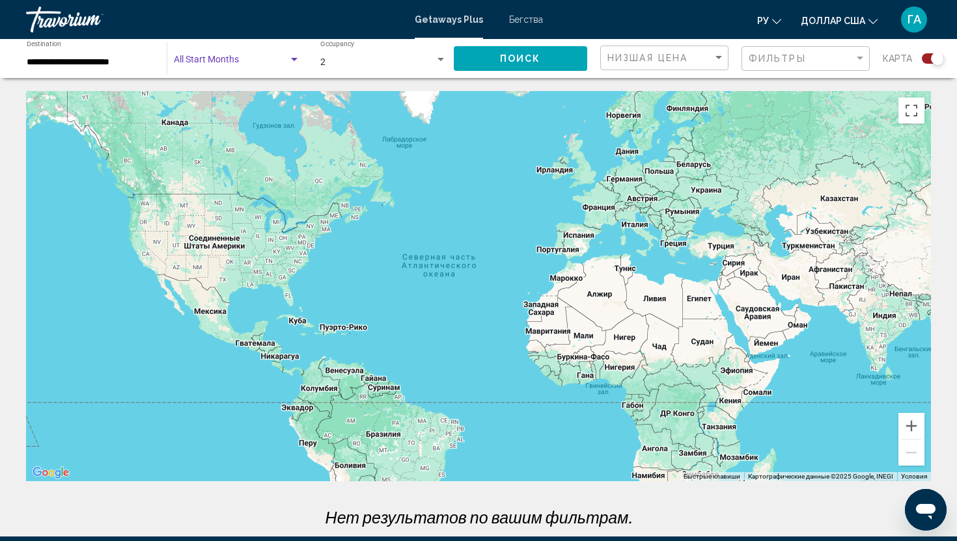
click at [295, 61] on div "Search widget" at bounding box center [294, 59] width 7 height 3
click at [353, 58] on div at bounding box center [478, 270] width 957 height 541
click at [440, 58] on div "Search widget" at bounding box center [440, 59] width 7 height 3
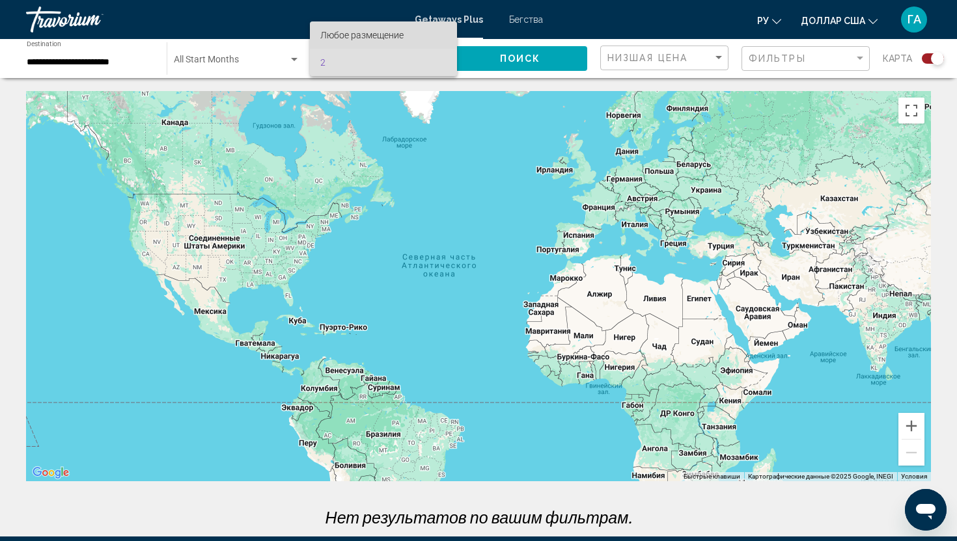
click at [349, 35] on font "Любое размещение" at bounding box center [361, 35] width 83 height 10
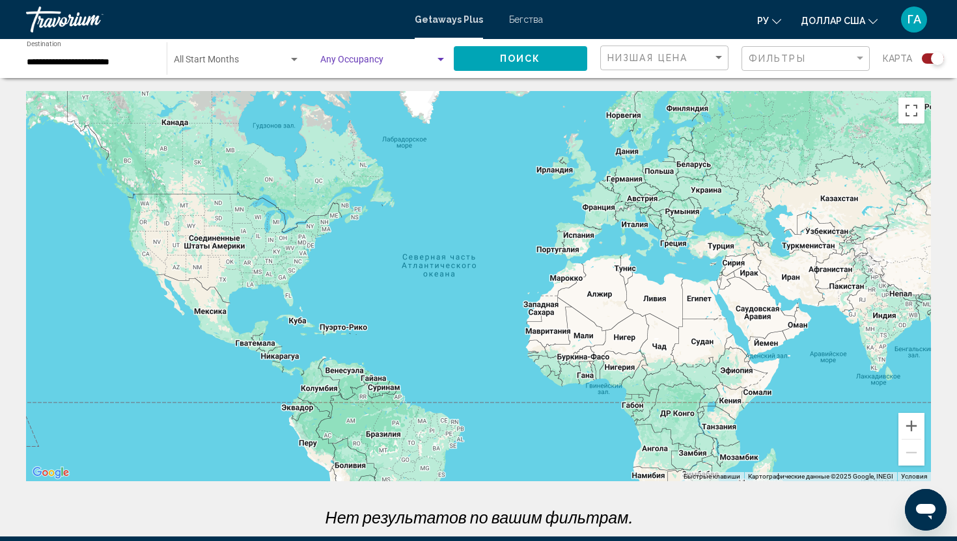
click at [242, 64] on span "Search widget" at bounding box center [231, 62] width 115 height 10
click at [239, 90] on span "декабря 2025" at bounding box center [237, 89] width 126 height 27
